Goal: Register for event/course

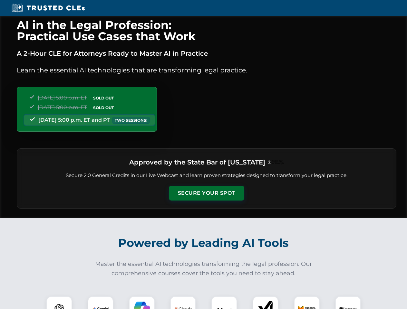
click at [206, 193] on button "Secure Your Spot" at bounding box center [206, 193] width 75 height 15
click at [59, 303] on img at bounding box center [59, 309] width 19 height 19
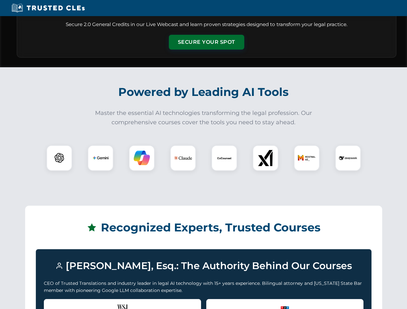
click at [101, 303] on div "Recognized by the WSJ [PERSON_NAME] was featured for his expertise in AI legal …" at bounding box center [122, 312] width 157 height 26
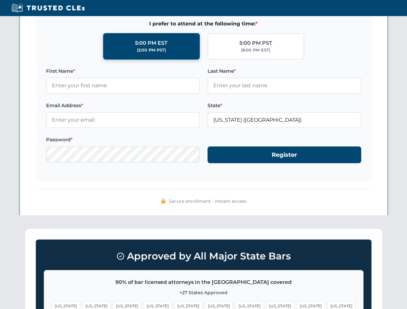
click at [236, 303] on span "[US_STATE]" at bounding box center [250, 306] width 28 height 9
click at [297, 303] on span "[US_STATE]" at bounding box center [311, 306] width 28 height 9
